Goal: Find contact information: Obtain details needed to contact an individual or organization

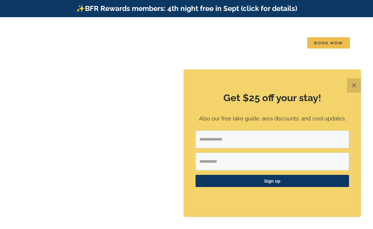
click at [351, 86] on button "✕" at bounding box center [354, 85] width 14 height 14
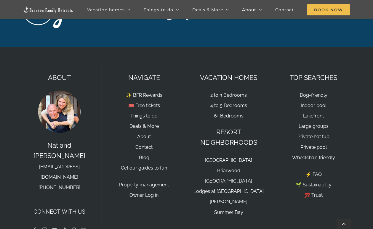
scroll to position [1985, 0]
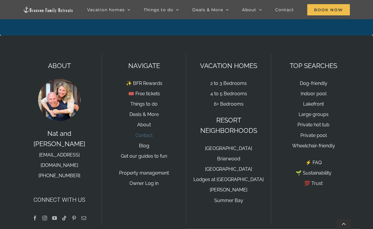
click at [145, 133] on link "Contact" at bounding box center [143, 136] width 17 height 6
click at [152, 133] on link "Contact" at bounding box center [143, 136] width 17 height 6
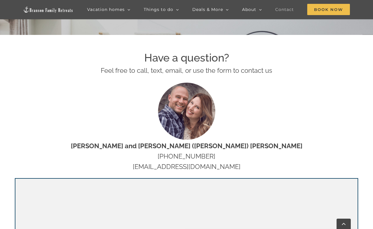
scroll to position [216, 0]
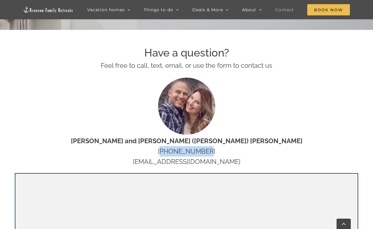
drag, startPoint x: 168, startPoint y: 152, endPoint x: 206, endPoint y: 151, distance: 38.2
click at [206, 151] on p "Nat and Tyann (Marcink) Hammond 417-213-3828 hello@bransonfamilyretreats.com" at bounding box center [186, 151] width 343 height 31
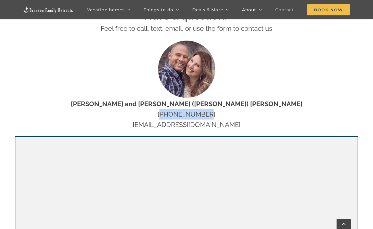
scroll to position [255, 0]
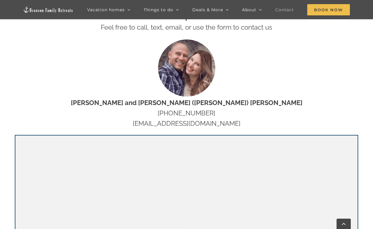
click at [135, 99] on strong "Nat and Tyann (Marcink) Hammond" at bounding box center [186, 103] width 231 height 8
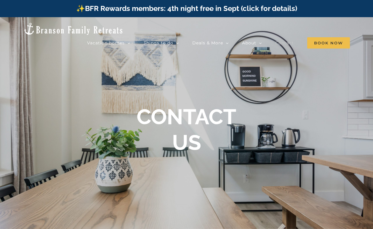
scroll to position [0, 0]
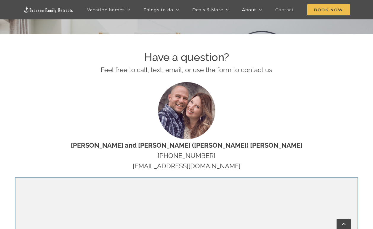
scroll to position [213, 0]
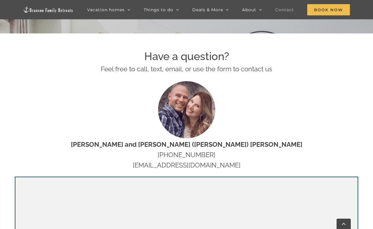
drag, startPoint x: 136, startPoint y: 164, endPoint x: 237, endPoint y: 166, distance: 101.8
click at [237, 166] on p "Nat and Tyann (Marcink) Hammond 417-213-3828 hello@bransonfamilyretreats.com" at bounding box center [186, 154] width 343 height 31
copy p "[EMAIL_ADDRESS][DOMAIN_NAME]"
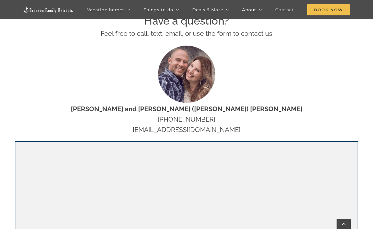
scroll to position [249, 0]
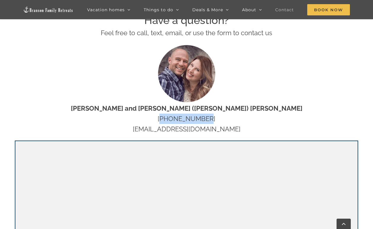
drag, startPoint x: 167, startPoint y: 119, endPoint x: 210, endPoint y: 120, distance: 43.5
click at [210, 120] on p "Nat and Tyann (Marcink) Hammond 417-213-3828 hello@bransonfamilyretreats.com" at bounding box center [186, 118] width 343 height 31
copy p "[PHONE_NUMBER]"
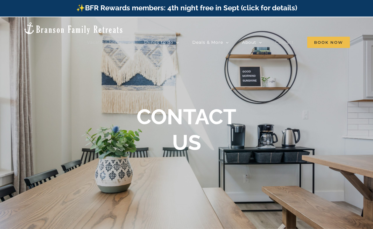
scroll to position [0, 0]
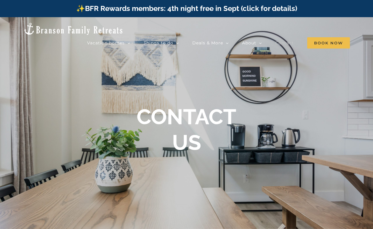
click at [62, 25] on img at bounding box center [73, 28] width 100 height 13
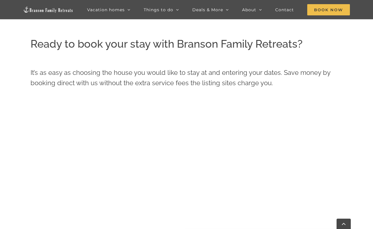
scroll to position [234, 0]
